Goal: Task Accomplishment & Management: Manage account settings

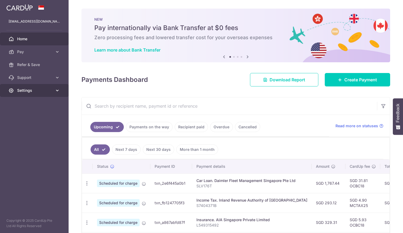
click at [56, 90] on icon at bounding box center [57, 90] width 5 height 5
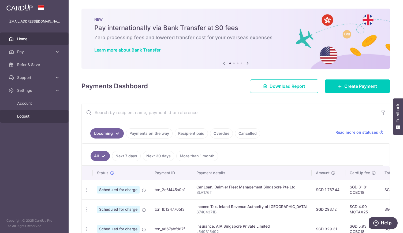
click at [27, 116] on span "Logout" at bounding box center [34, 115] width 35 height 5
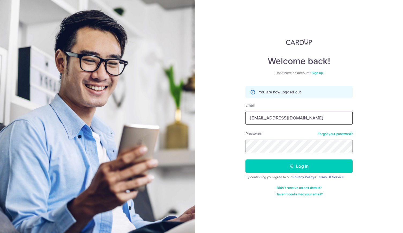
click at [263, 119] on input "rchuapn@gmail.com" at bounding box center [299, 117] width 107 height 13
click at [267, 118] on input "rchuapn@gmail.com" at bounding box center [299, 117] width 107 height 13
drag, startPoint x: 267, startPoint y: 118, endPoint x: 219, endPoint y: 114, distance: 47.7
click at [219, 114] on div "Welcome back! Don’t have an account? Sign up You are now logged out Email rchua…" at bounding box center [299, 116] width 208 height 233
type input "[EMAIL_ADDRESS][DOMAIN_NAME]"
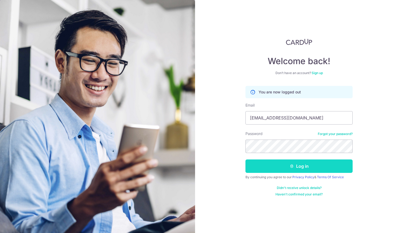
click at [306, 165] on button "Log in" at bounding box center [299, 165] width 107 height 13
